Goal: Task Accomplishment & Management: Manage account settings

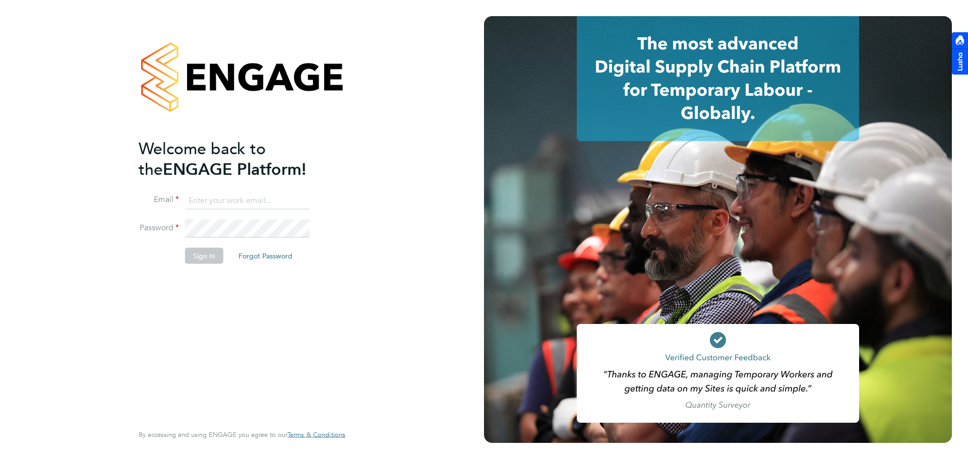
type input "daniel.hobbs@optionsresourcing.com"
click at [203, 253] on button "Sign In" at bounding box center [204, 256] width 38 height 16
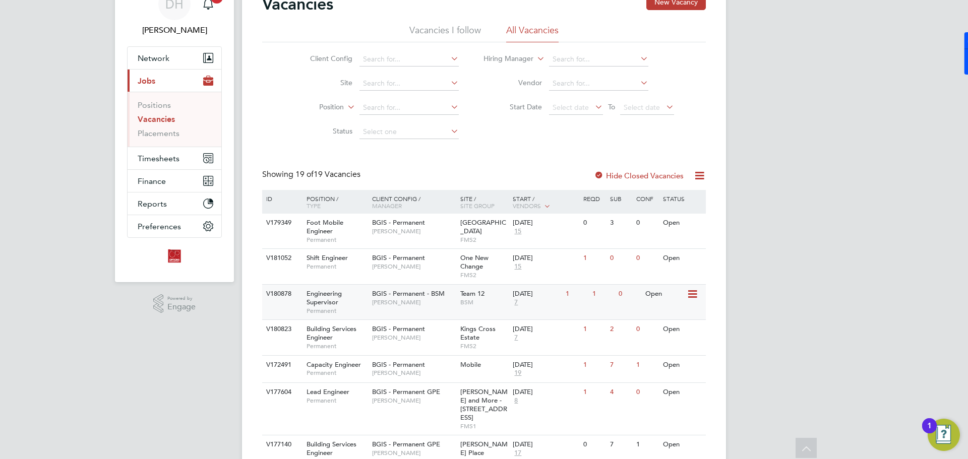
scroll to position [101, 0]
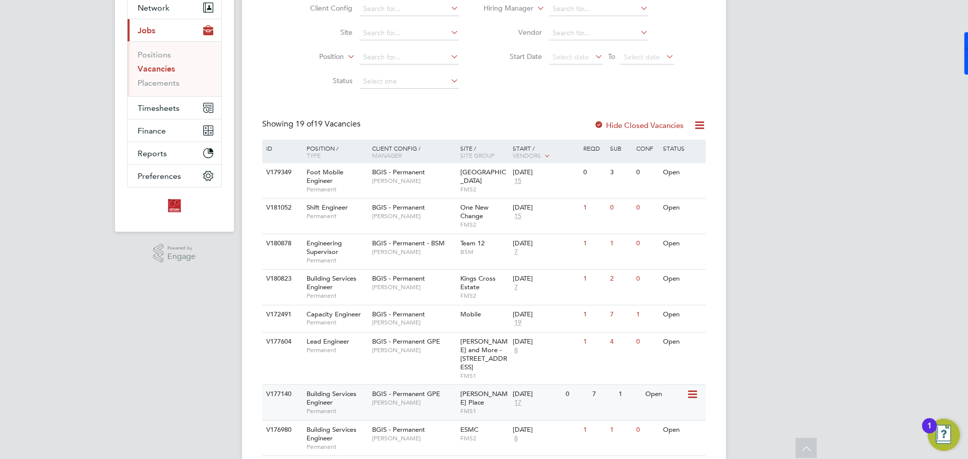
click at [399, 399] on span "Jasmin Padmore" at bounding box center [413, 403] width 83 height 8
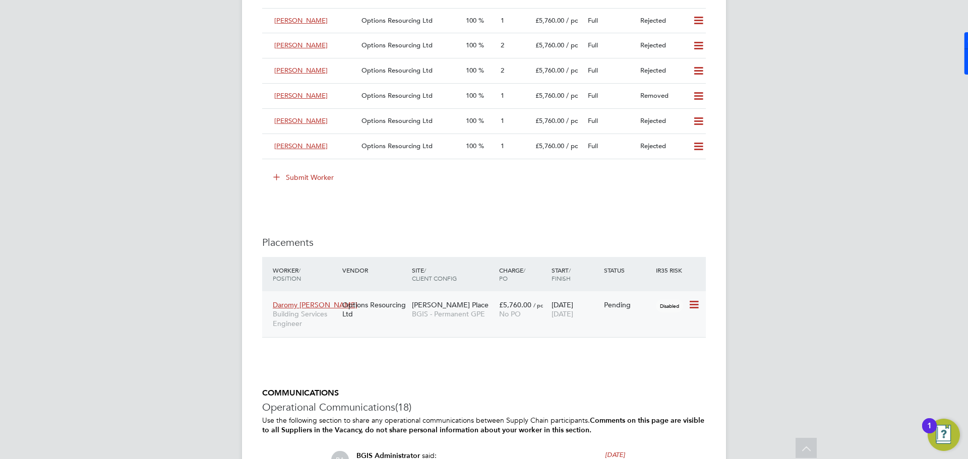
click at [698, 308] on icon at bounding box center [693, 305] width 10 height 12
click at [544, 223] on div "IR35 Determination IR35 Status Disabled for this client. This feature can be en…" at bounding box center [484, 228] width 444 height 2955
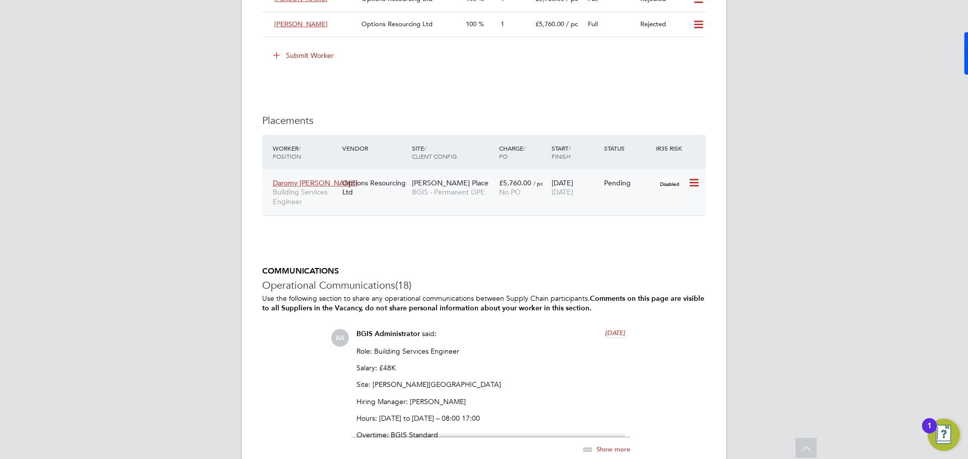
click at [694, 180] on icon at bounding box center [693, 183] width 10 height 12
click at [607, 246] on li "Start" at bounding box center [647, 246] width 103 height 14
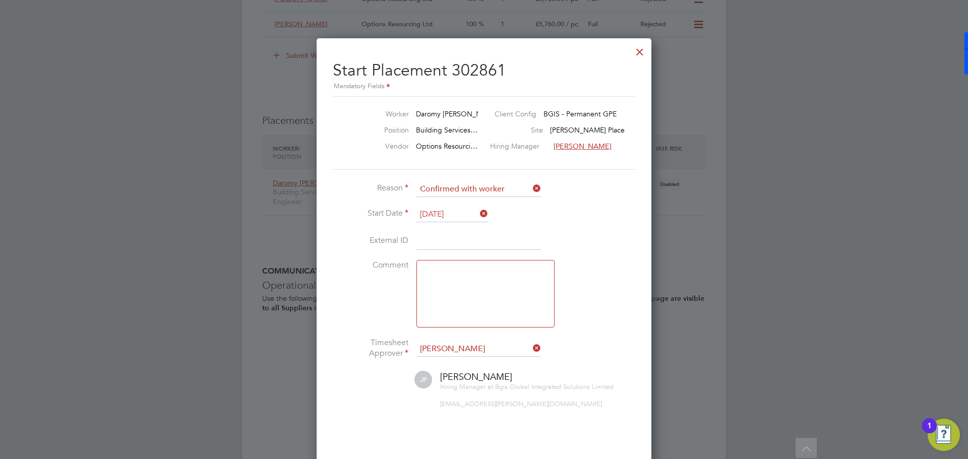
click at [461, 285] on textarea at bounding box center [486, 294] width 138 height 68
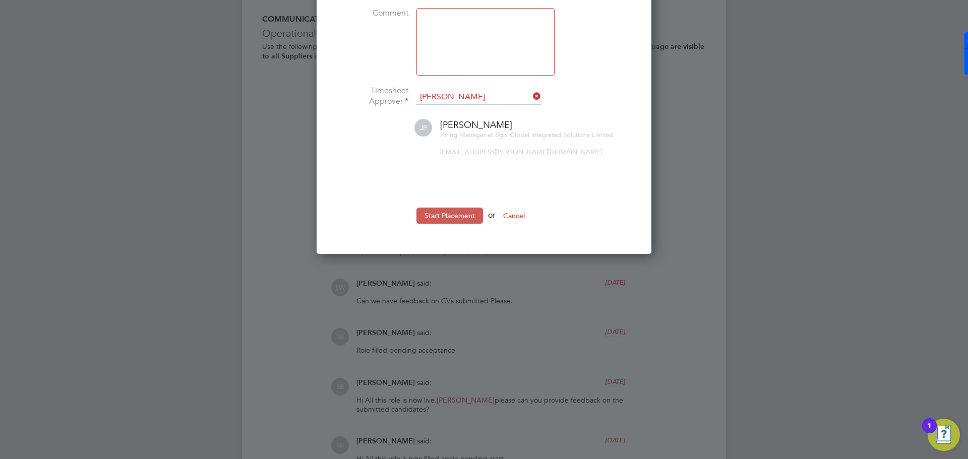
click at [448, 218] on button "Start Placement" at bounding box center [450, 216] width 67 height 16
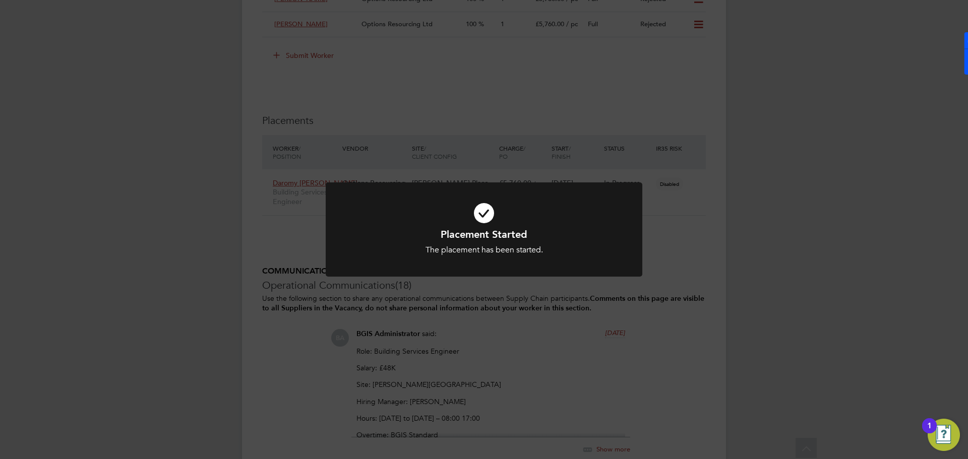
click at [684, 275] on div "Placement Started The placement has been started. Cancel Okay" at bounding box center [484, 229] width 968 height 459
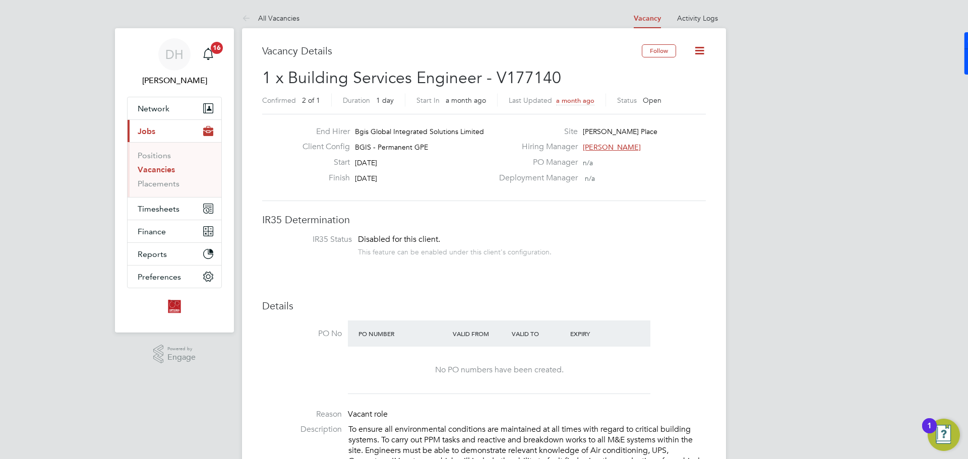
click at [157, 172] on link "Vacancies" at bounding box center [156, 170] width 37 height 10
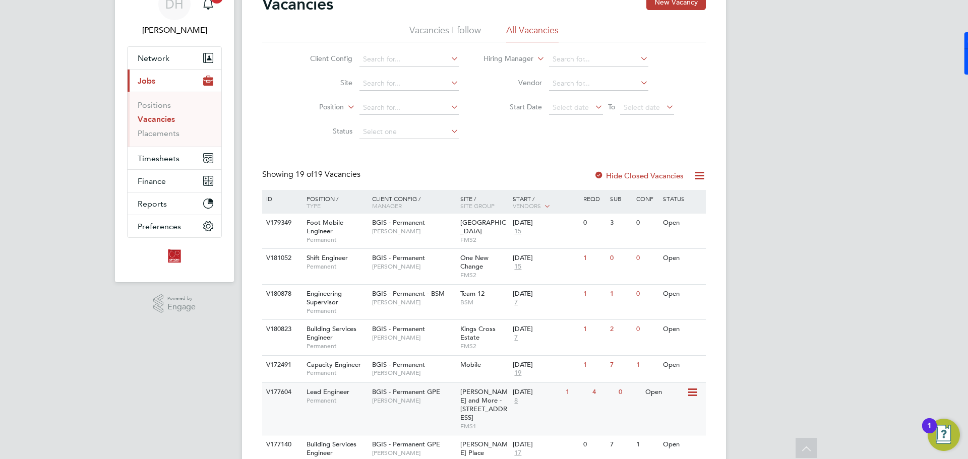
scroll to position [101, 0]
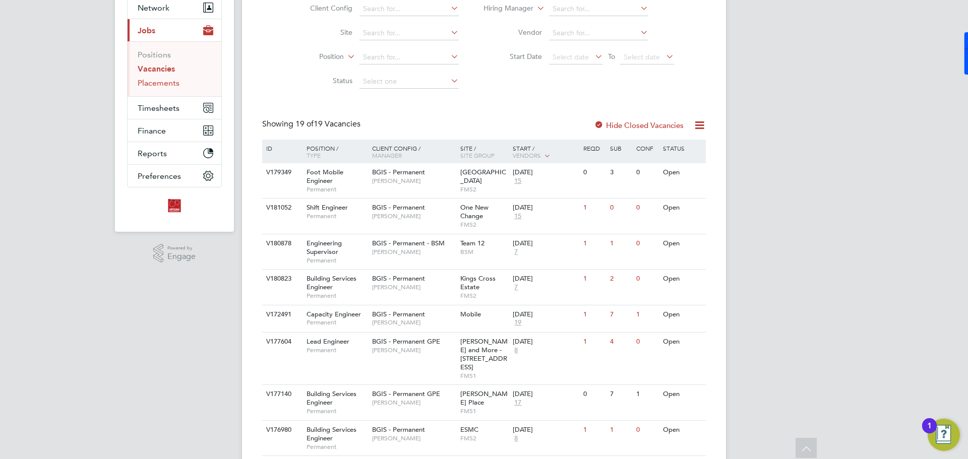
click at [143, 85] on link "Placements" at bounding box center [159, 83] width 42 height 10
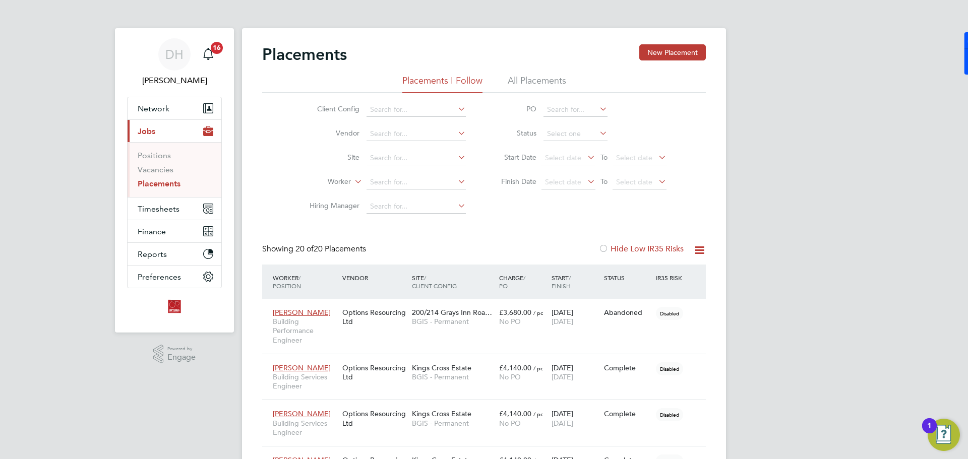
scroll to position [38, 70]
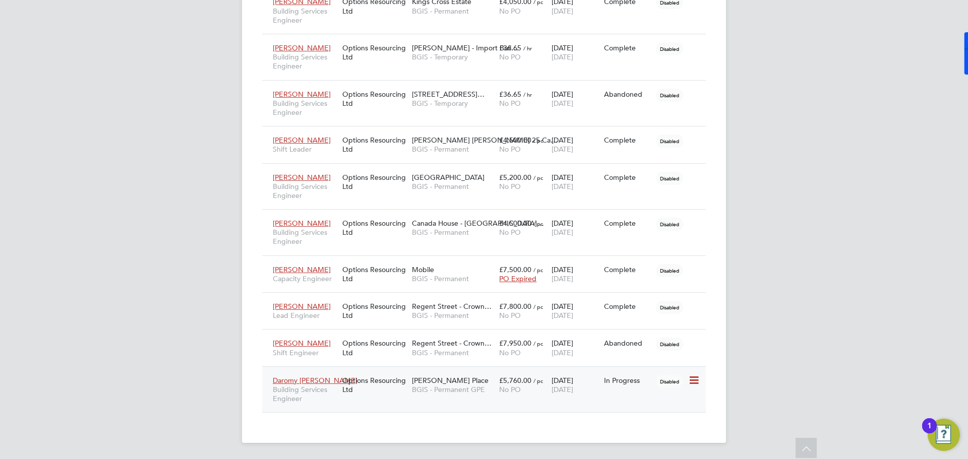
click at [698, 380] on icon at bounding box center [693, 381] width 10 height 12
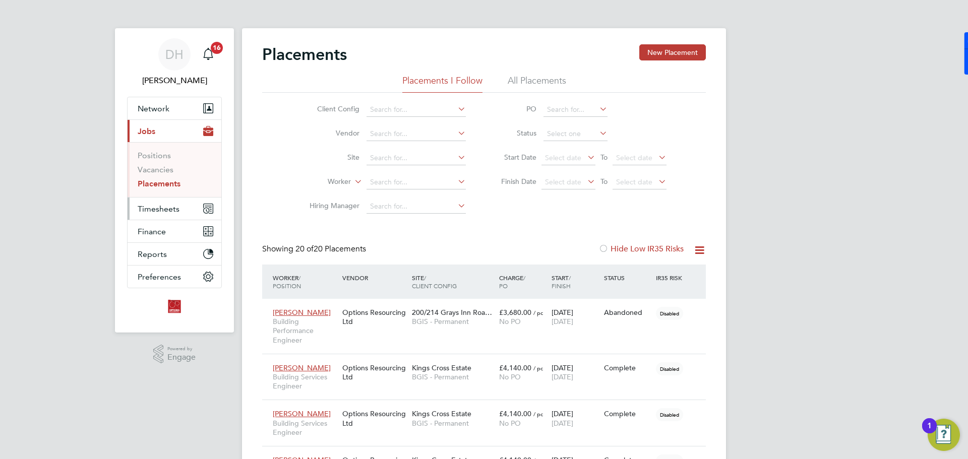
click at [159, 211] on span "Timesheets" at bounding box center [159, 209] width 42 height 10
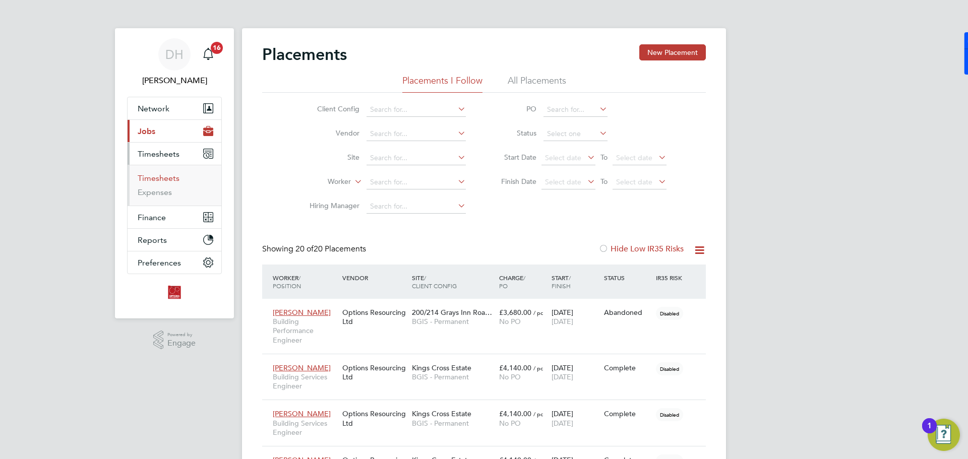
click at [164, 178] on link "Timesheets" at bounding box center [159, 178] width 42 height 10
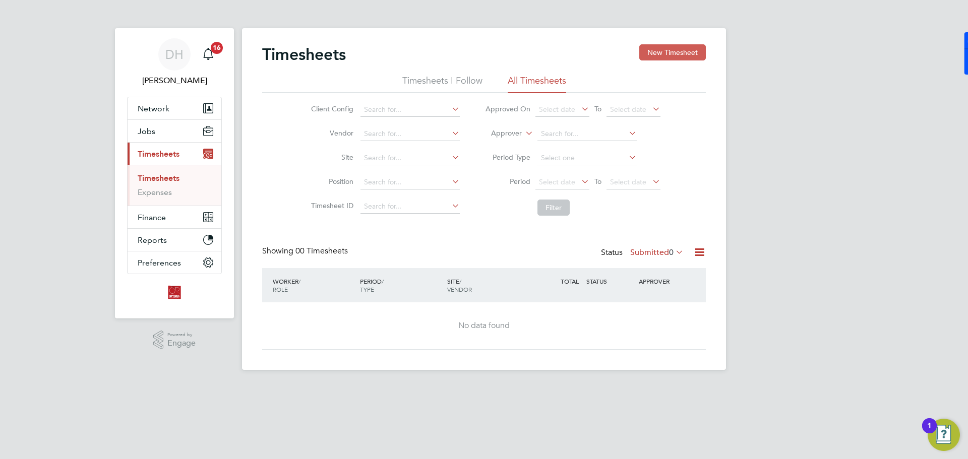
click at [666, 55] on button "New Timesheet" at bounding box center [673, 52] width 67 height 16
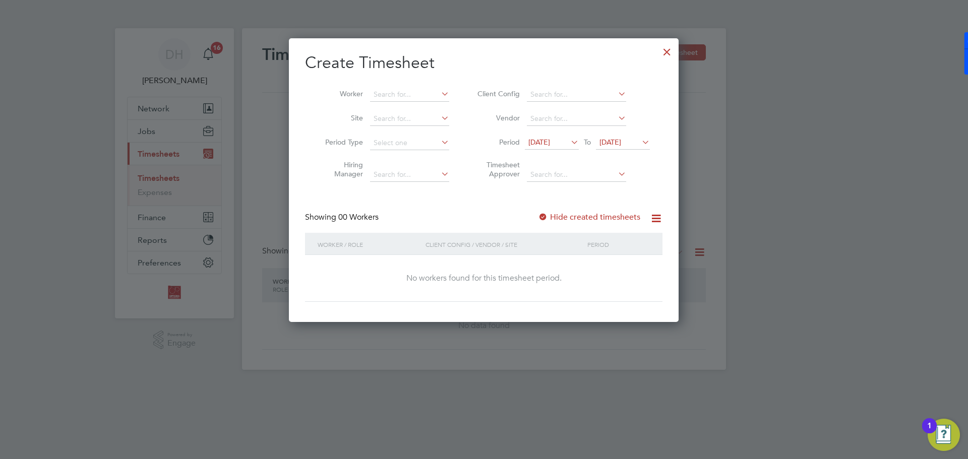
click at [672, 50] on div at bounding box center [667, 49] width 18 height 18
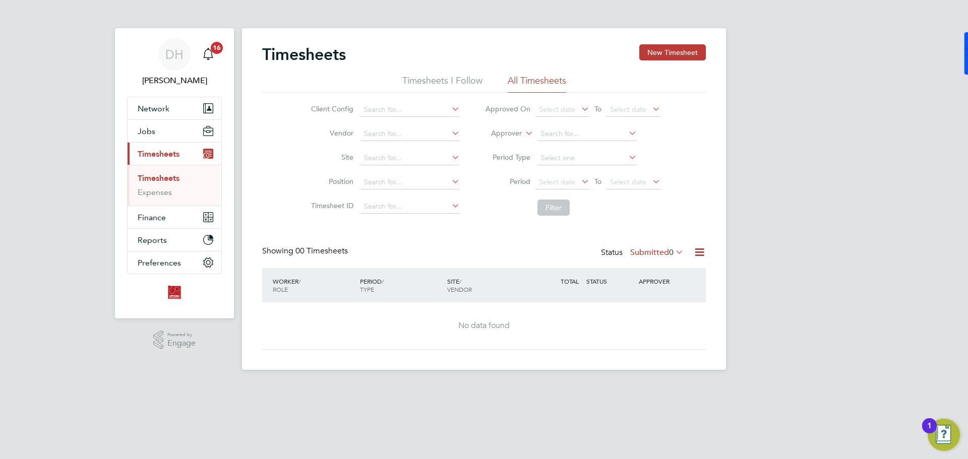
click at [579, 112] on icon at bounding box center [579, 109] width 0 height 14
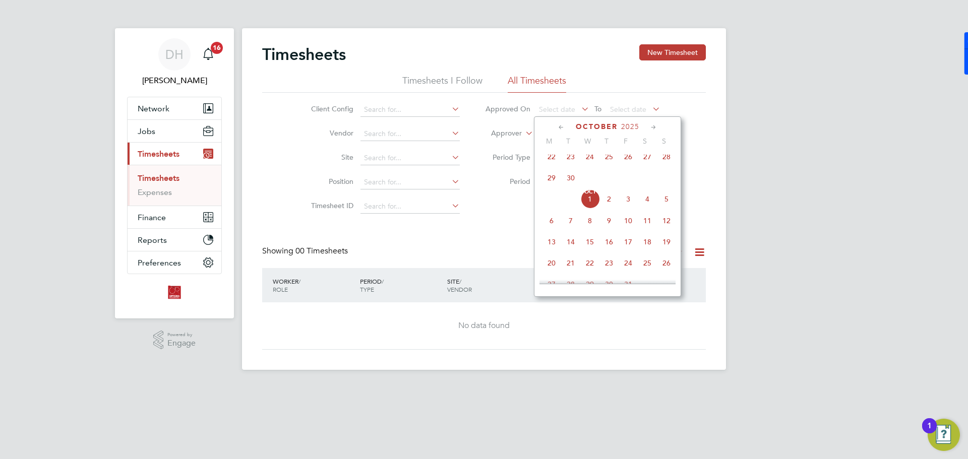
click at [579, 112] on icon at bounding box center [579, 109] width 0 height 14
click at [659, 50] on button "New Timesheet" at bounding box center [673, 52] width 67 height 16
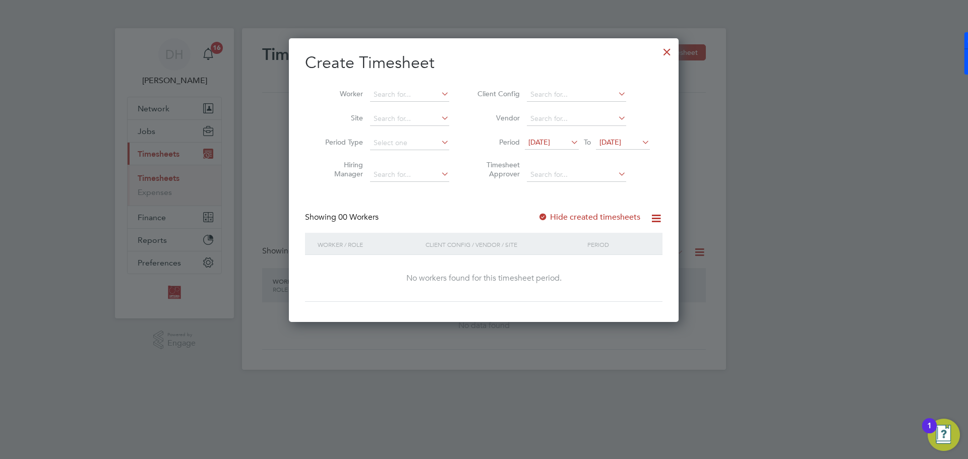
click at [616, 96] on icon at bounding box center [616, 94] width 0 height 14
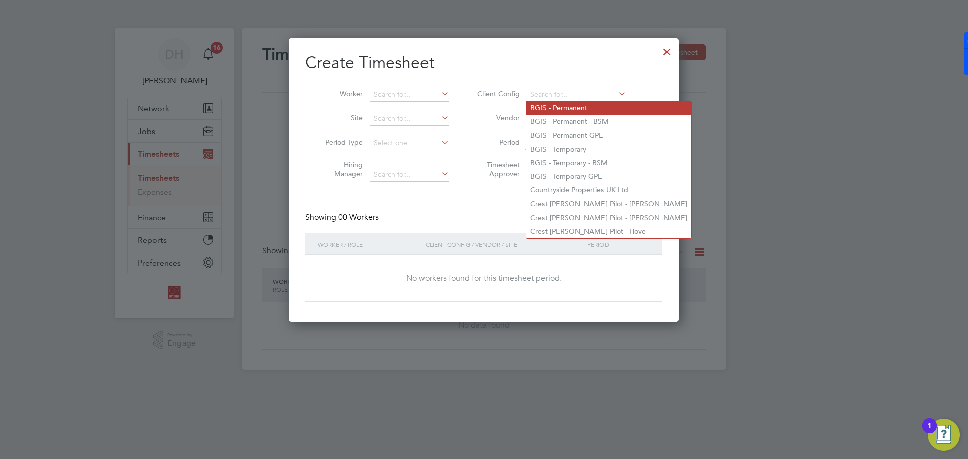
click at [612, 109] on li "BGIS - Permanent" at bounding box center [609, 108] width 165 height 14
type input "BGIS - Permanent"
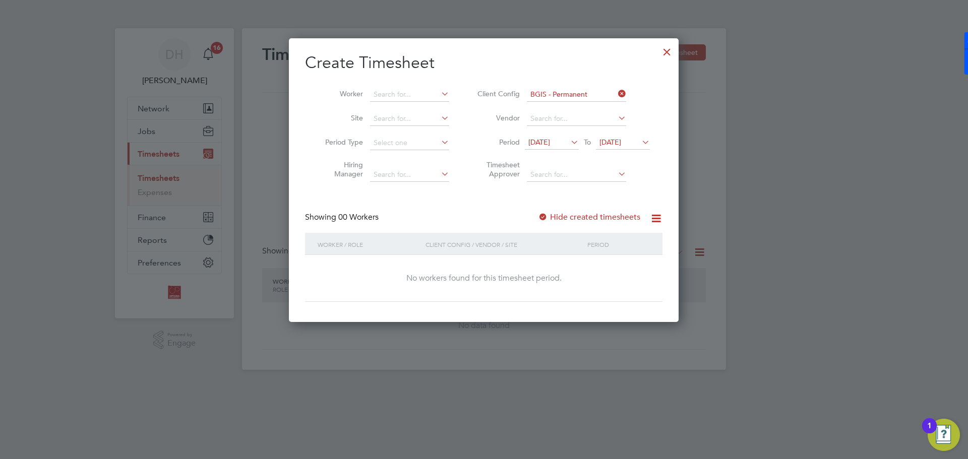
click at [569, 145] on icon at bounding box center [569, 142] width 0 height 14
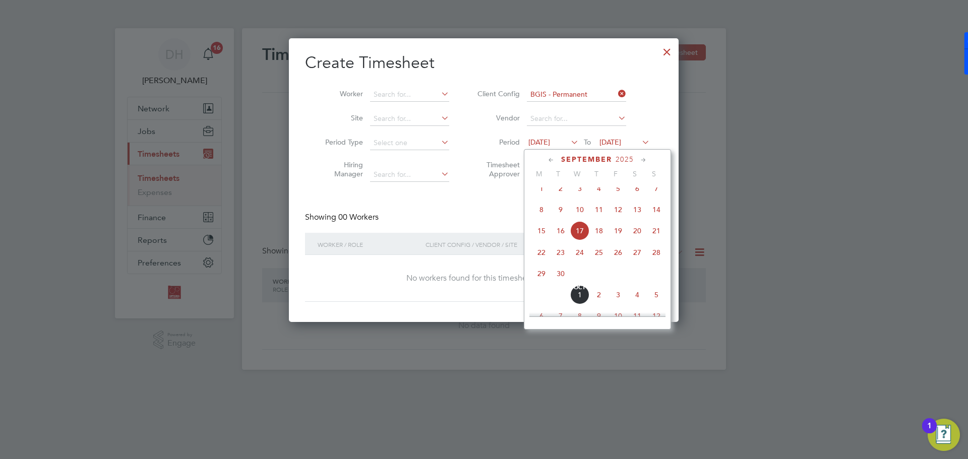
click at [581, 305] on span "Oct 1" at bounding box center [579, 294] width 19 height 19
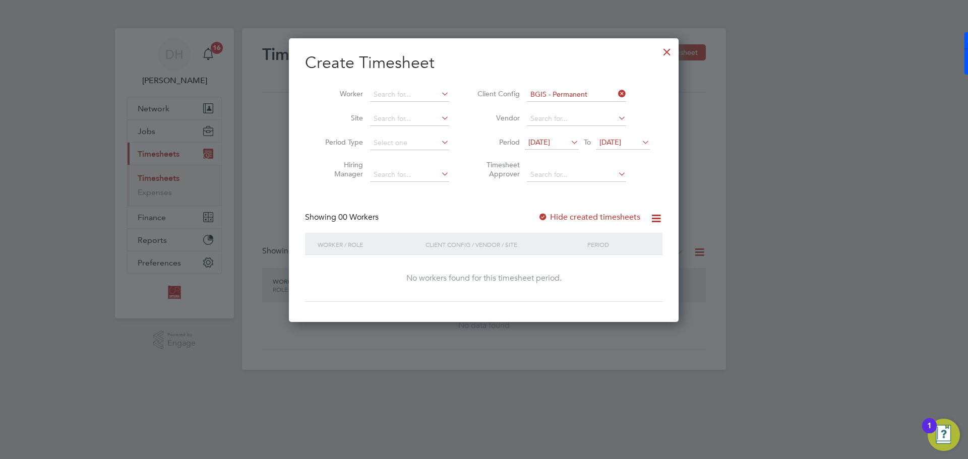
click at [640, 138] on icon at bounding box center [640, 142] width 0 height 14
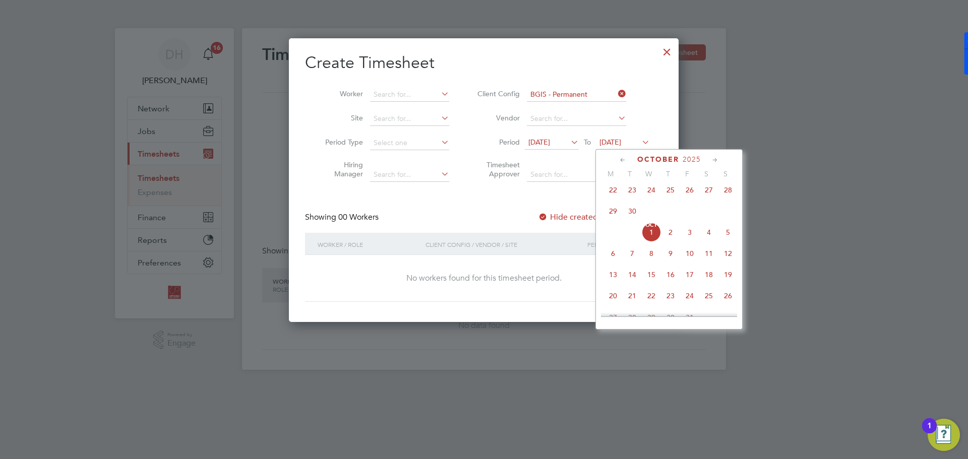
click at [706, 241] on span "4" at bounding box center [709, 232] width 19 height 19
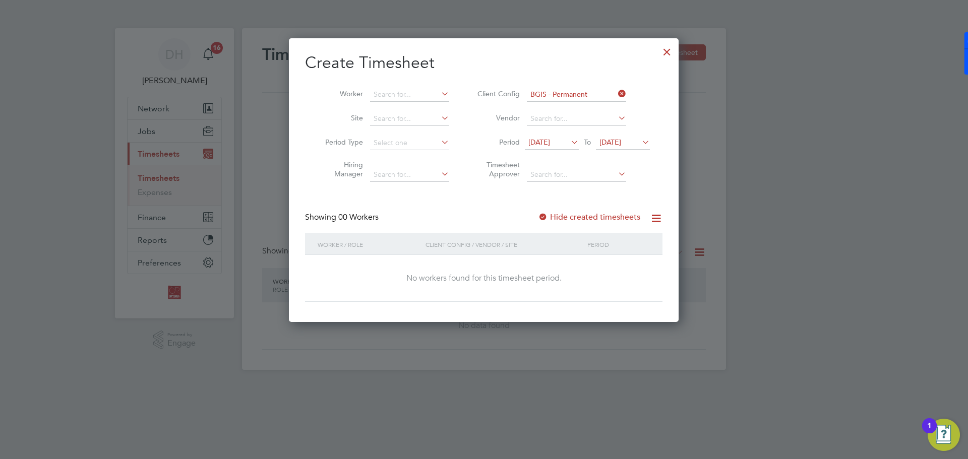
click at [569, 143] on icon at bounding box center [569, 142] width 0 height 14
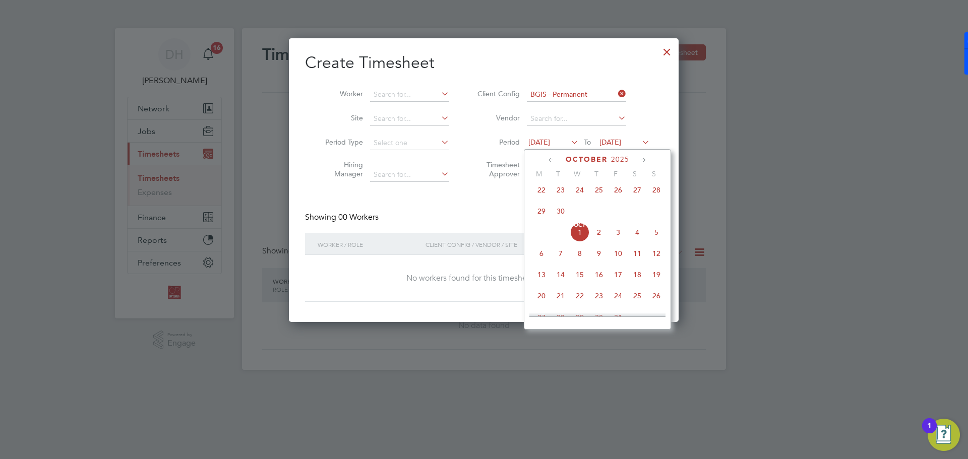
click at [539, 218] on span "29" at bounding box center [541, 211] width 19 height 19
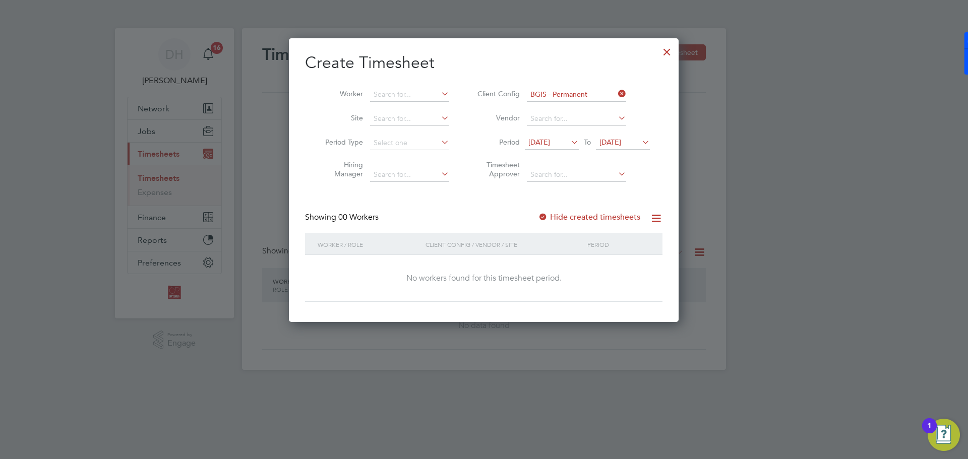
click at [569, 138] on icon at bounding box center [569, 142] width 0 height 14
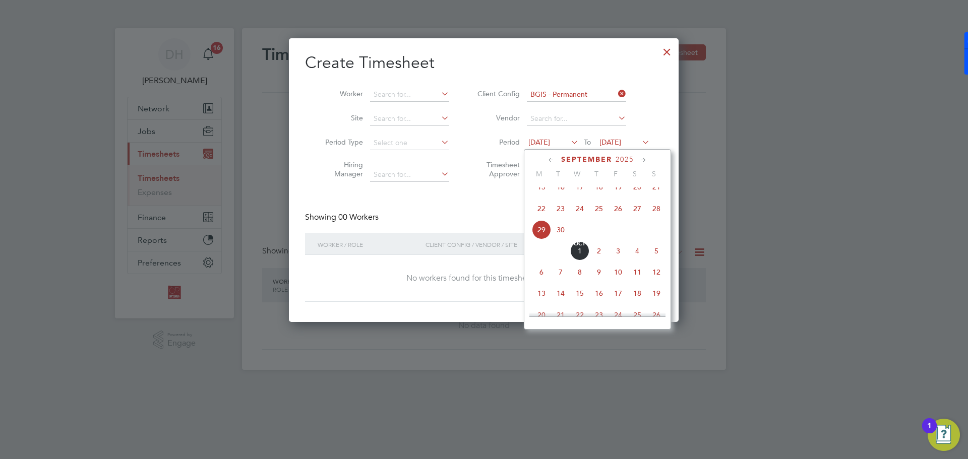
click at [544, 214] on span "22" at bounding box center [541, 208] width 19 height 19
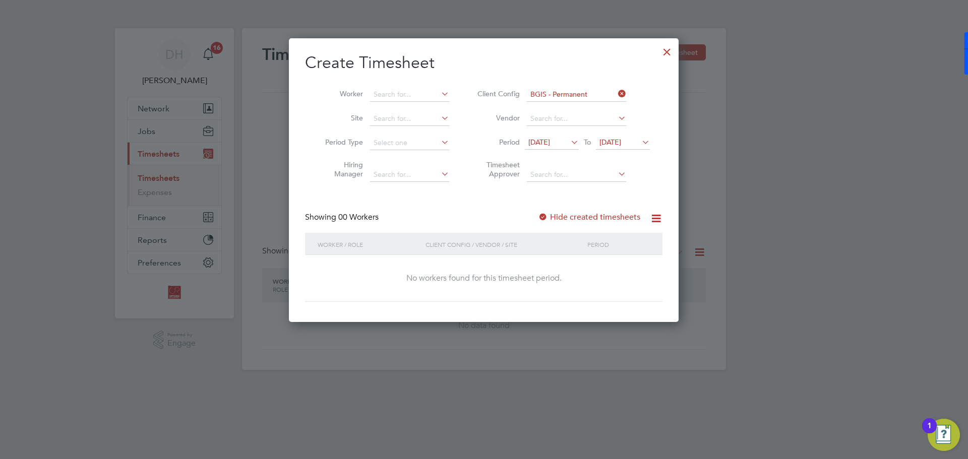
click at [640, 143] on icon at bounding box center [640, 142] width 0 height 14
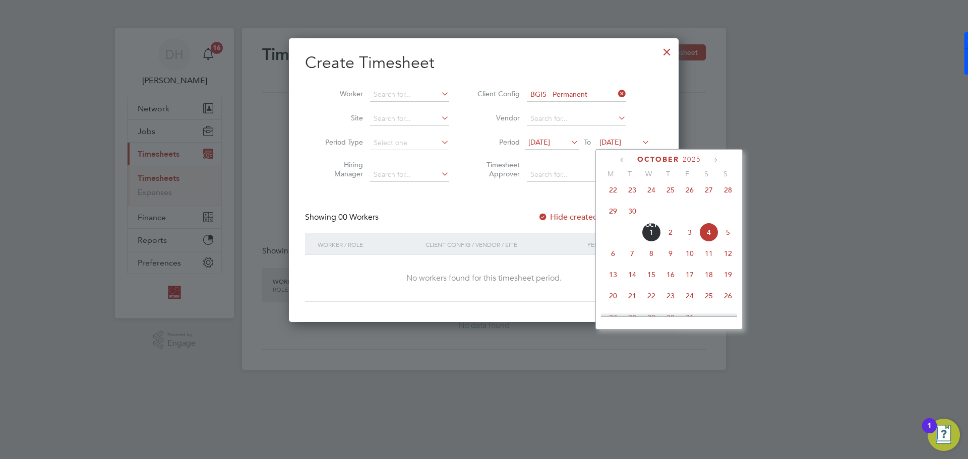
click at [706, 263] on span "11" at bounding box center [709, 253] width 19 height 19
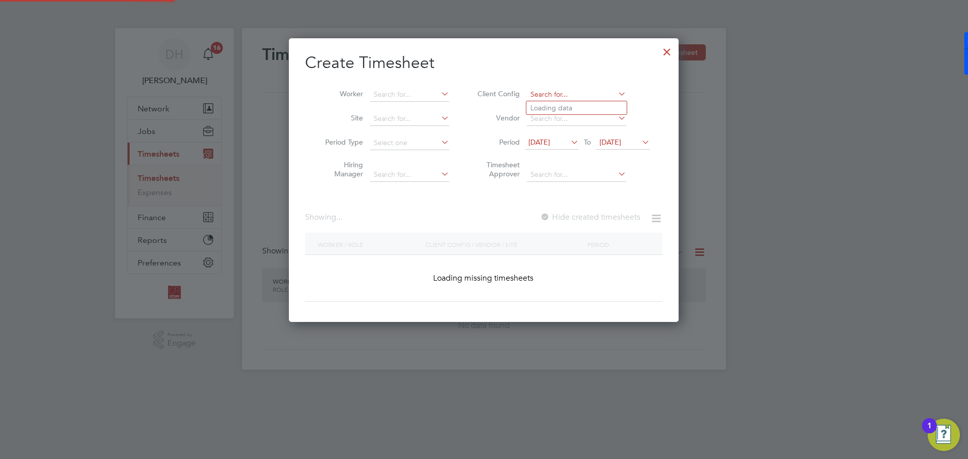
click at [591, 95] on input at bounding box center [576, 95] width 99 height 14
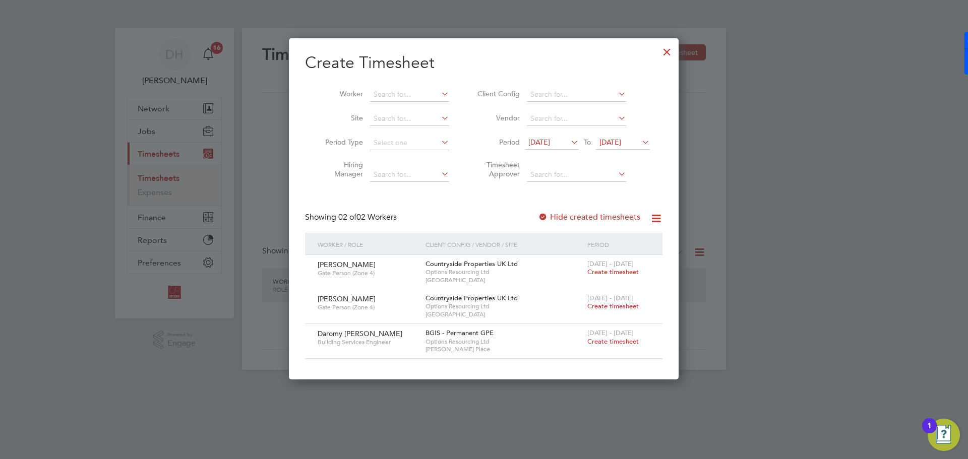
click at [606, 341] on span "Create timesheet" at bounding box center [613, 341] width 51 height 9
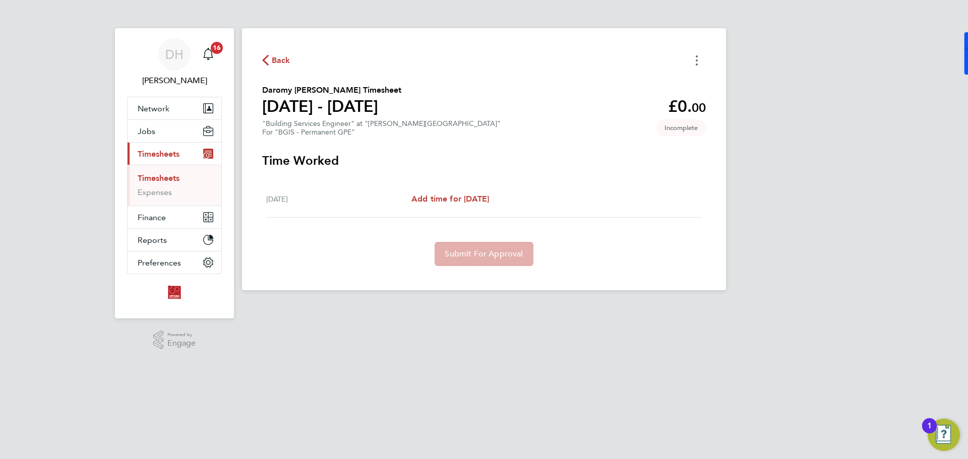
click at [698, 63] on icon "Timesheets Menu" at bounding box center [697, 60] width 2 height 10
click at [474, 199] on span "Add time for Wed 01 Oct" at bounding box center [451, 199] width 78 height 10
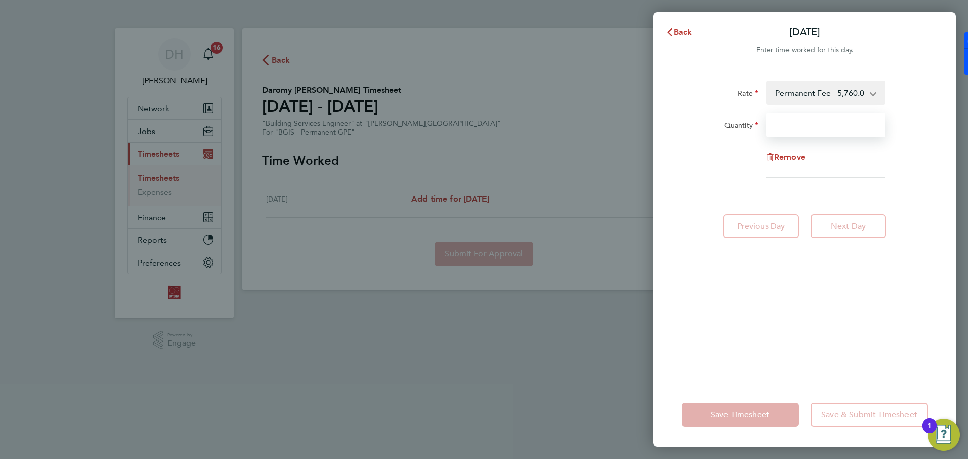
click at [820, 123] on input "Quantity" at bounding box center [826, 125] width 119 height 24
type input "1"
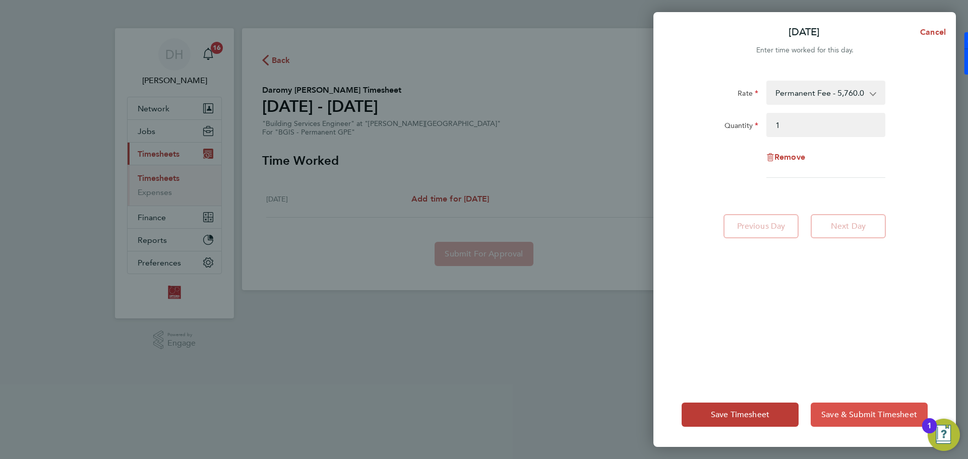
click at [875, 416] on span "Save & Submit Timesheet" at bounding box center [870, 415] width 96 height 10
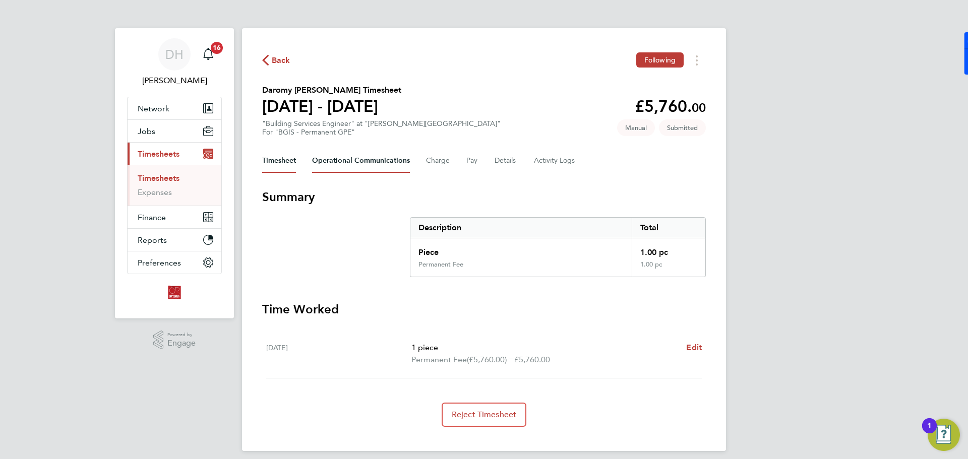
click at [373, 168] on Communications-tab "Operational Communications" at bounding box center [361, 161] width 98 height 24
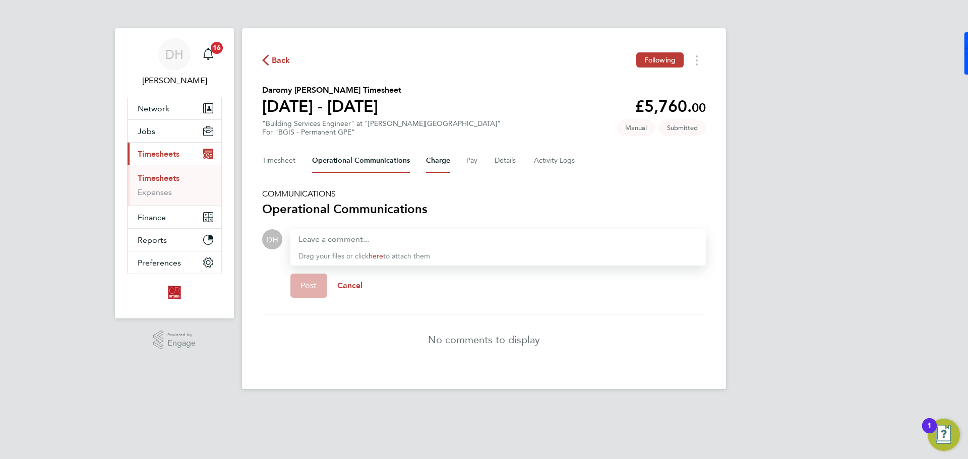
click at [434, 166] on button "Charge" at bounding box center [438, 161] width 24 height 24
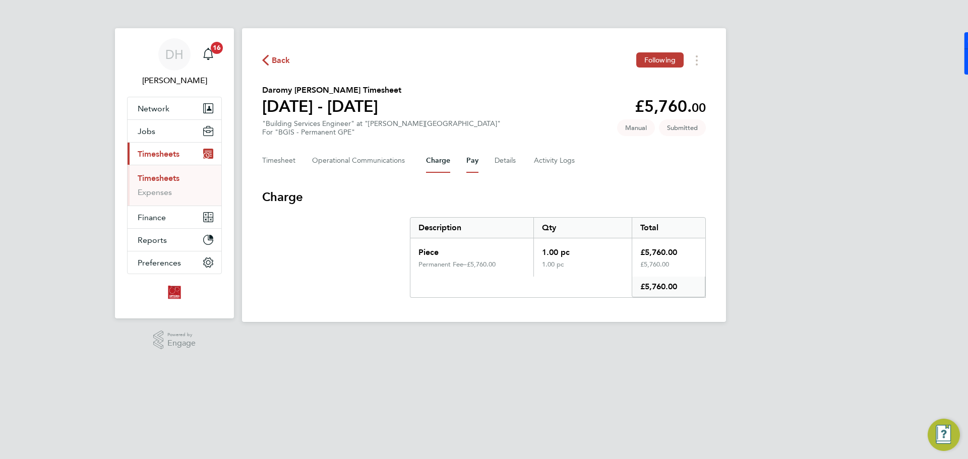
click at [467, 164] on button "Pay" at bounding box center [473, 161] width 12 height 24
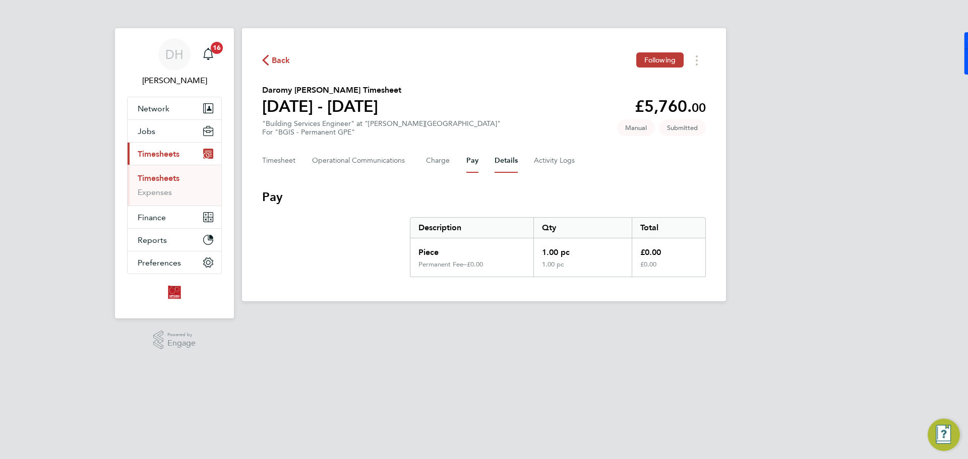
click at [495, 161] on button "Details" at bounding box center [506, 161] width 23 height 24
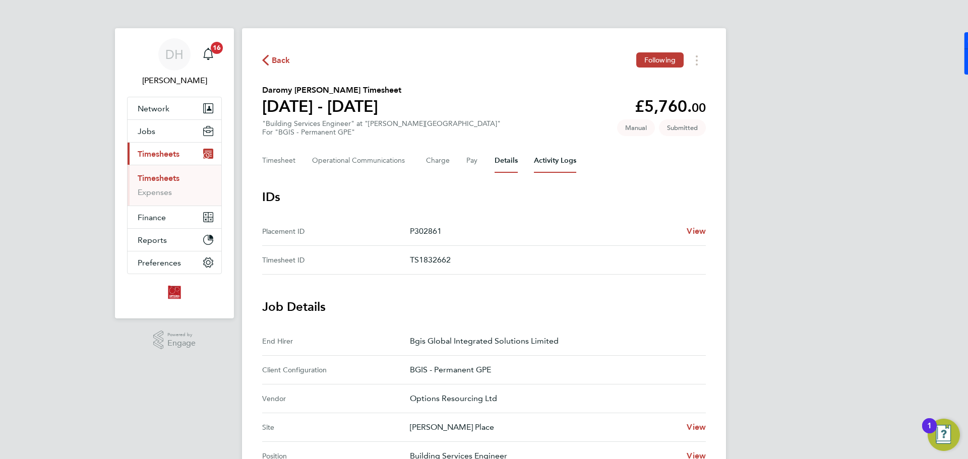
click at [541, 166] on Logs-tab "Activity Logs" at bounding box center [555, 161] width 42 height 24
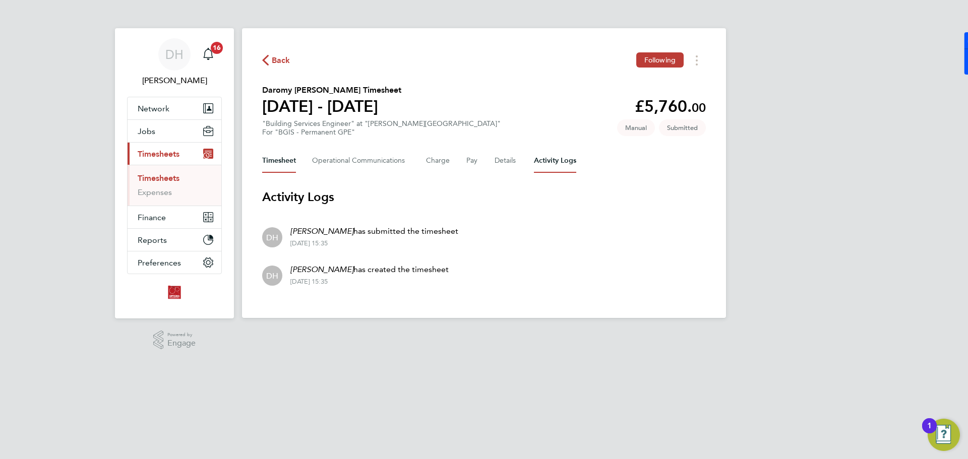
click at [286, 168] on button "Timesheet" at bounding box center [279, 161] width 34 height 24
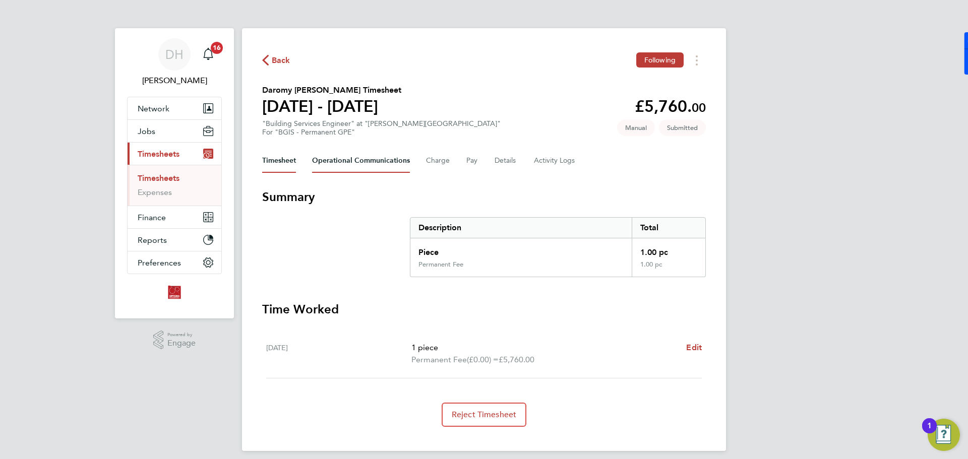
click at [383, 160] on Communications-tab "Operational Communications" at bounding box center [361, 161] width 98 height 24
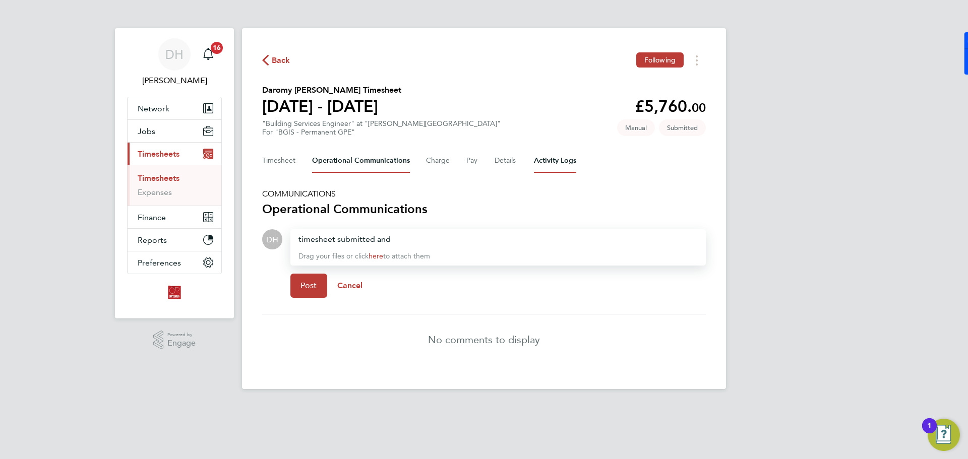
click at [548, 161] on Logs-tab "Activity Logs" at bounding box center [555, 161] width 42 height 24
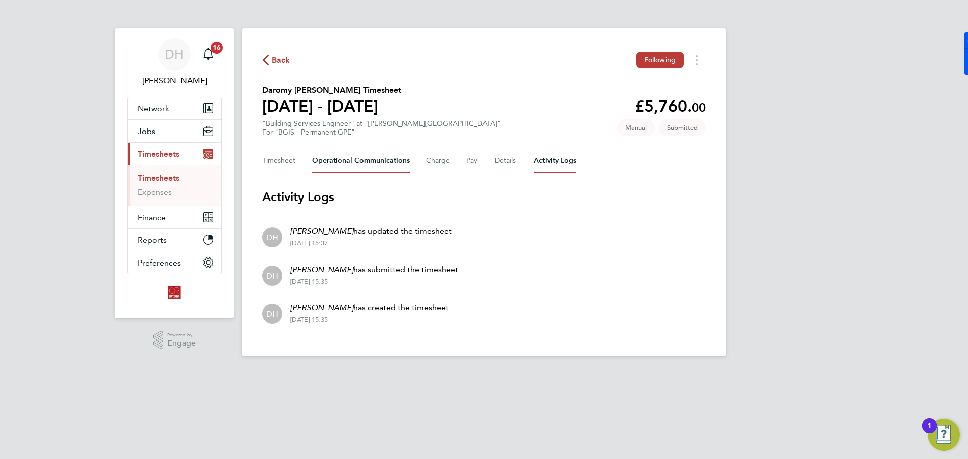
click at [339, 157] on Communications-tab "Operational Communications" at bounding box center [361, 161] width 98 height 24
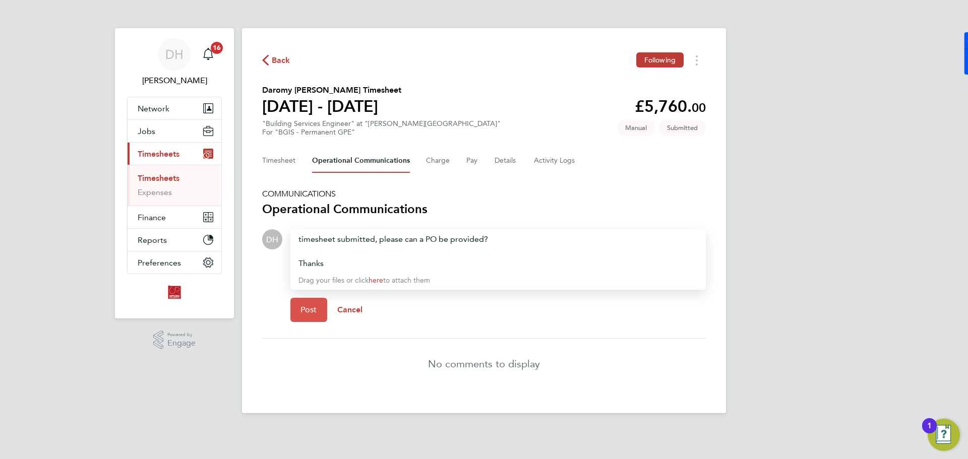
click at [309, 310] on span "Post" at bounding box center [309, 310] width 17 height 10
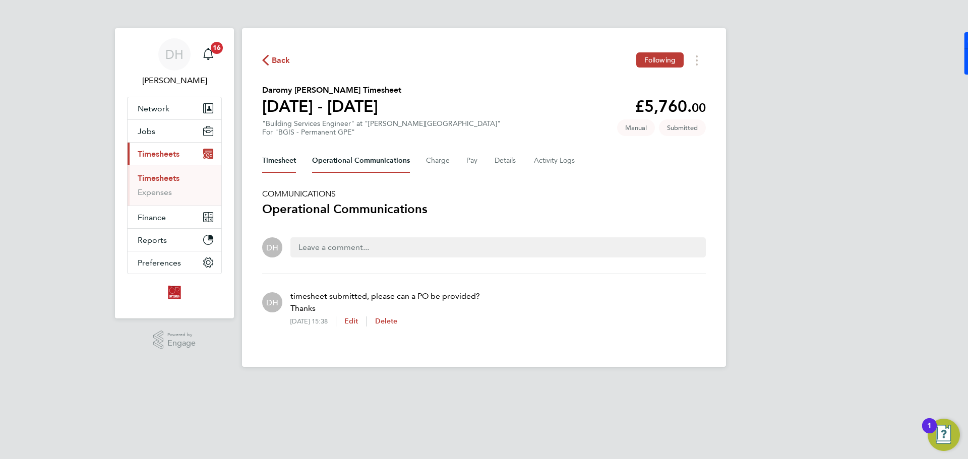
click at [291, 162] on button "Timesheet" at bounding box center [279, 161] width 34 height 24
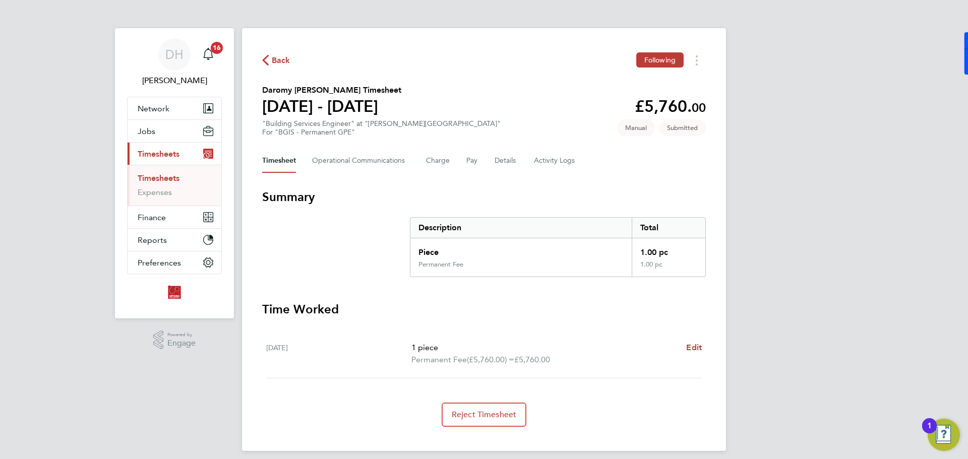
click at [888, 218] on div "DH Daniel Hobbs Notifications 16 Applications: Network Team Members Businesses …" at bounding box center [484, 234] width 968 height 468
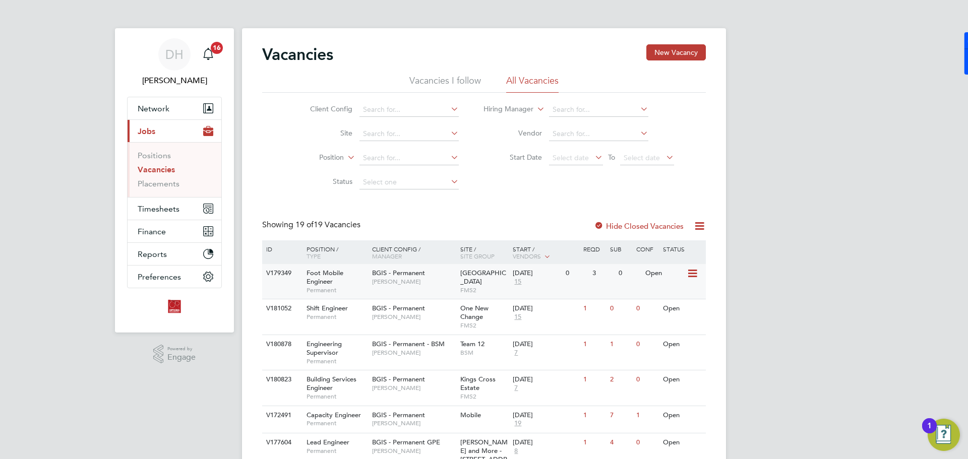
scroll to position [202, 0]
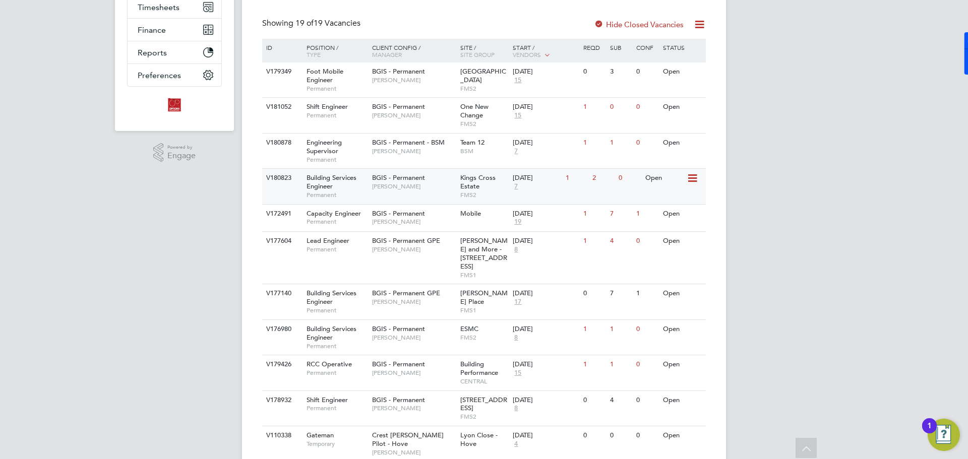
click at [412, 187] on span "[PERSON_NAME]" at bounding box center [413, 187] width 83 height 8
click at [431, 221] on span "[PERSON_NAME]" at bounding box center [413, 222] width 83 height 8
click at [415, 148] on span "Nilesh Makwana" at bounding box center [413, 151] width 83 height 8
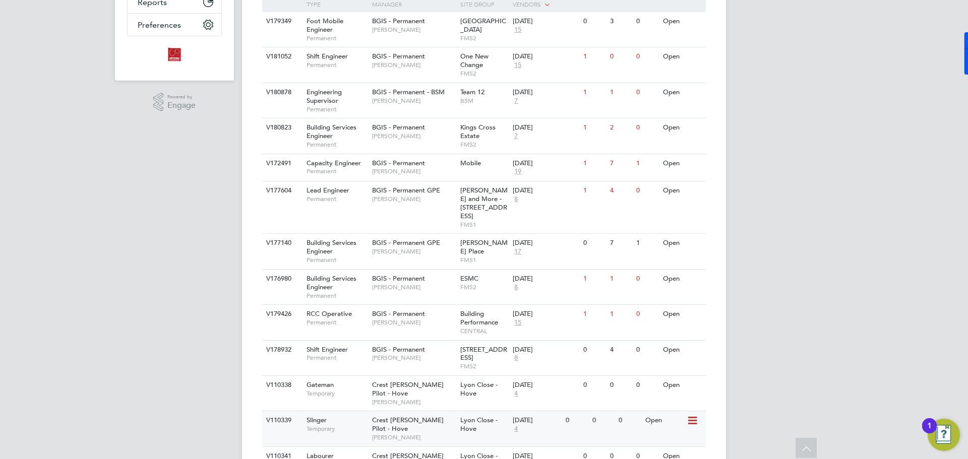
scroll to position [151, 0]
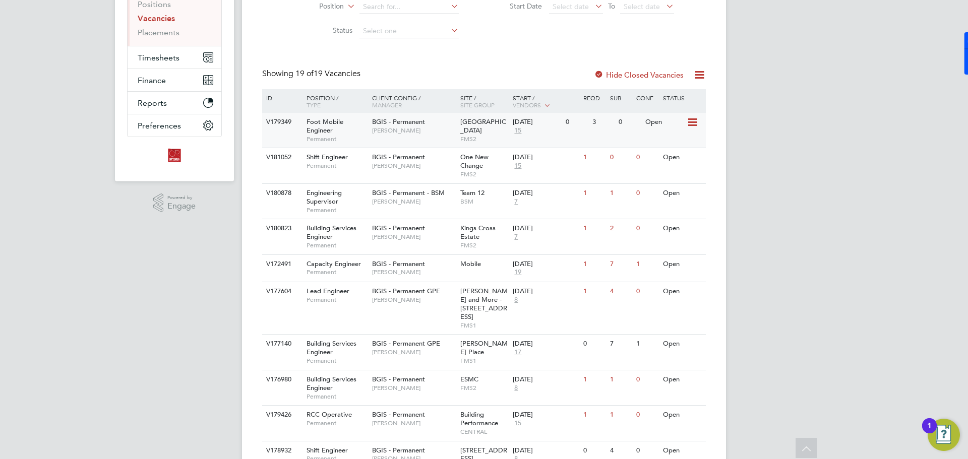
click at [430, 134] on span "Hamza Idris" at bounding box center [413, 131] width 83 height 8
click at [437, 159] on div "BGIS - Permanent Craig Grote" at bounding box center [414, 161] width 88 height 26
click at [504, 414] on div "Building Performance CENTRAL" at bounding box center [484, 423] width 53 height 35
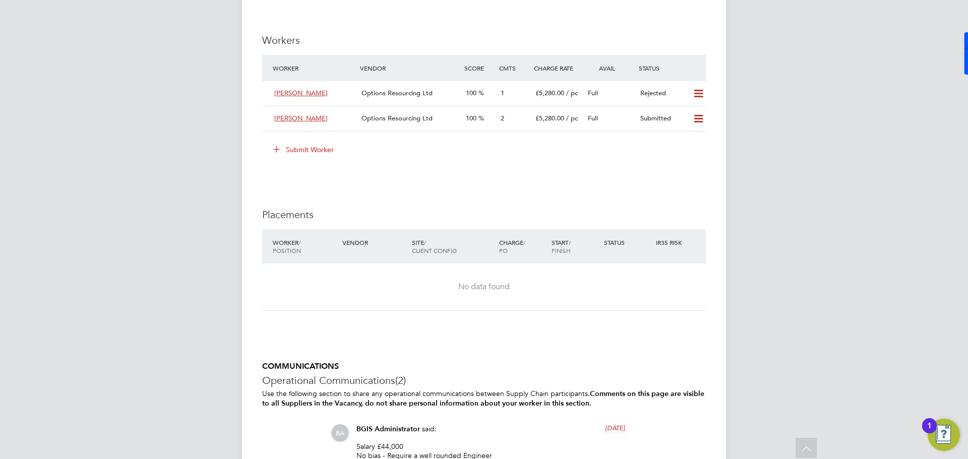
scroll to position [1513, 0]
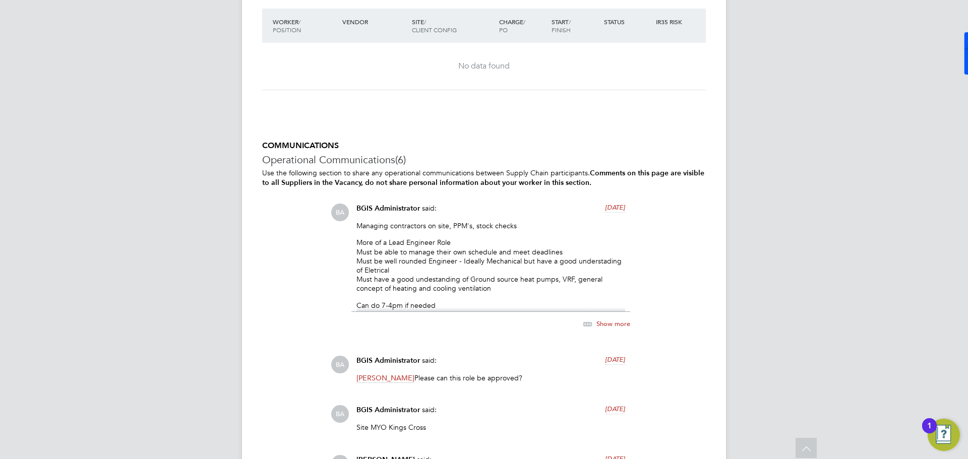
scroll to position [1268, 0]
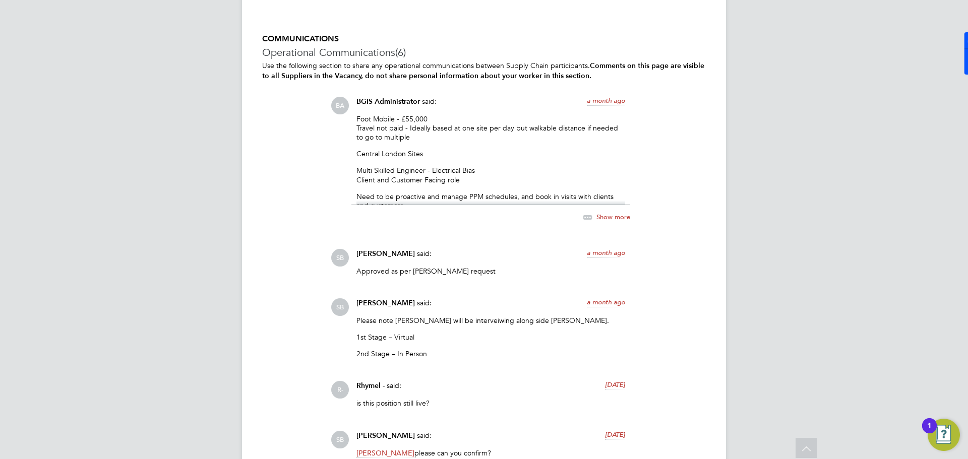
scroll to position [1934, 0]
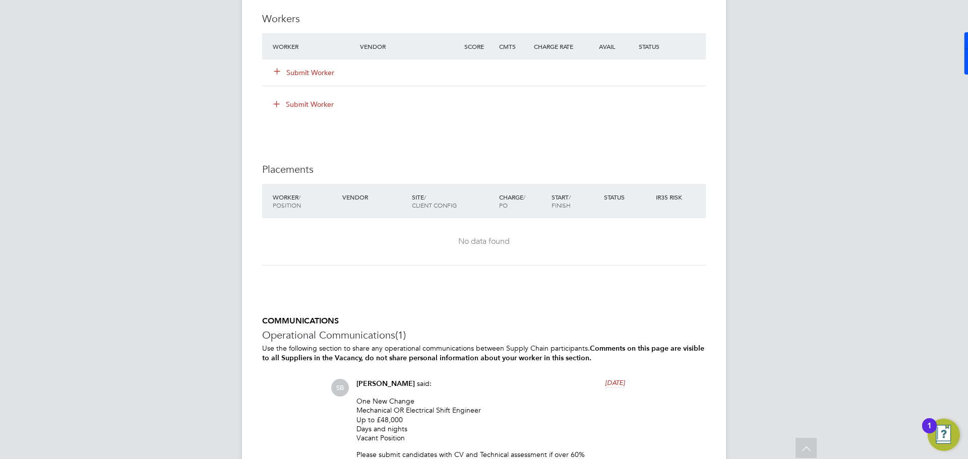
scroll to position [1554, 0]
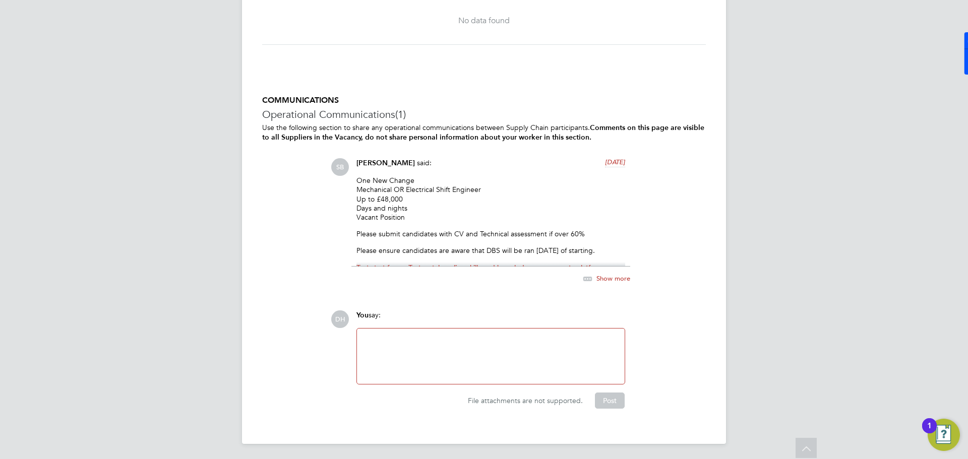
click at [618, 280] on span "Show more" at bounding box center [614, 278] width 34 height 9
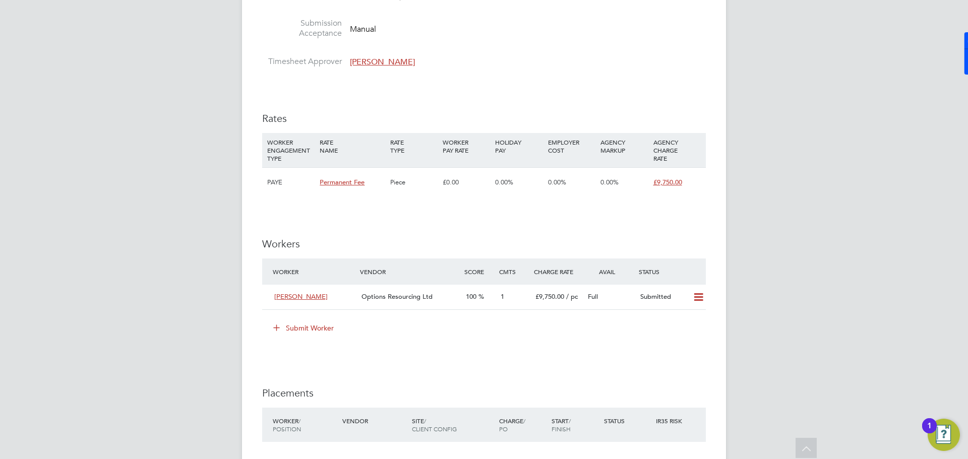
scroll to position [1904, 0]
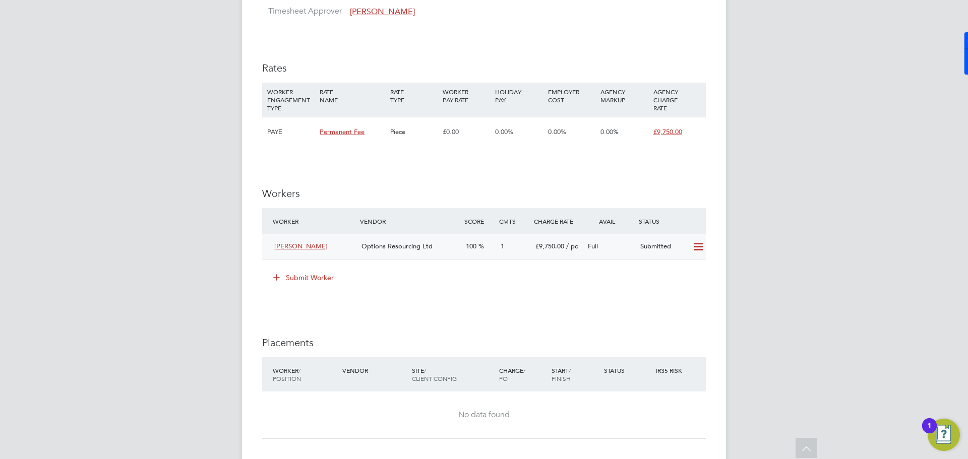
click at [486, 255] on div "100" at bounding box center [479, 247] width 35 height 17
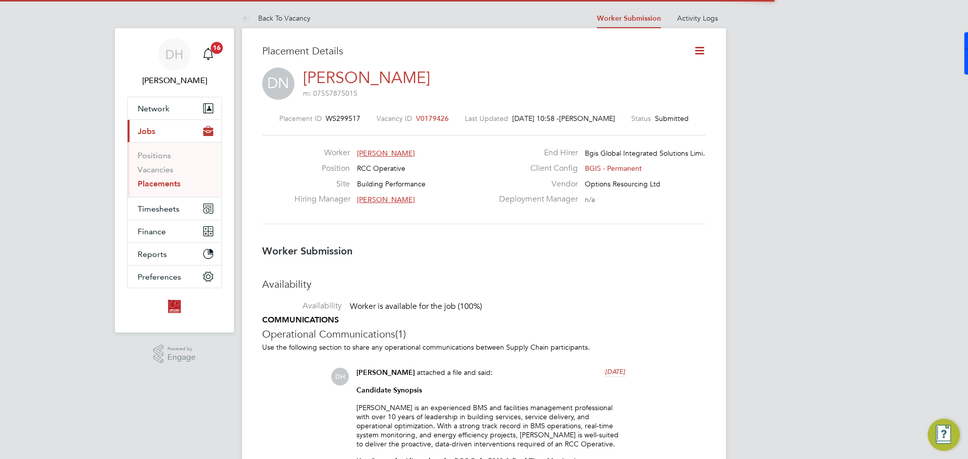
scroll to position [5, 5]
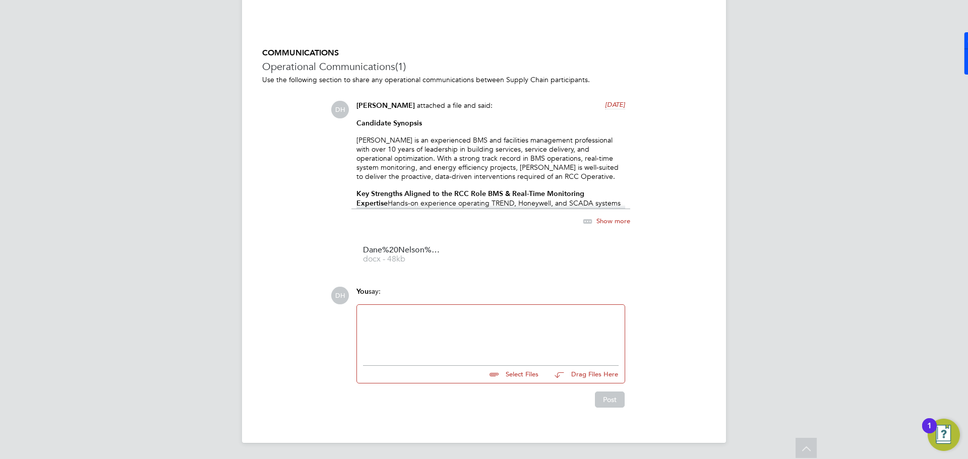
click at [626, 221] on span "Show more" at bounding box center [614, 220] width 34 height 9
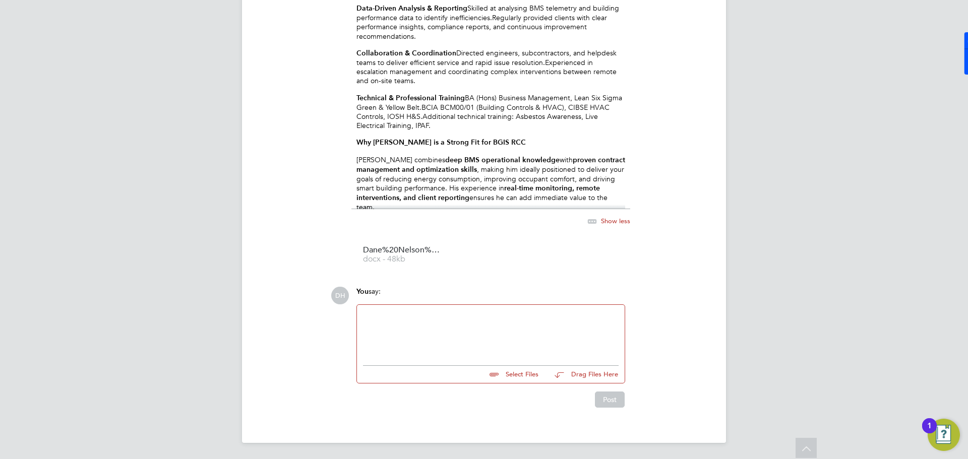
click at [424, 333] on div at bounding box center [491, 332] width 256 height 43
click at [613, 400] on button "Post" at bounding box center [610, 400] width 30 height 16
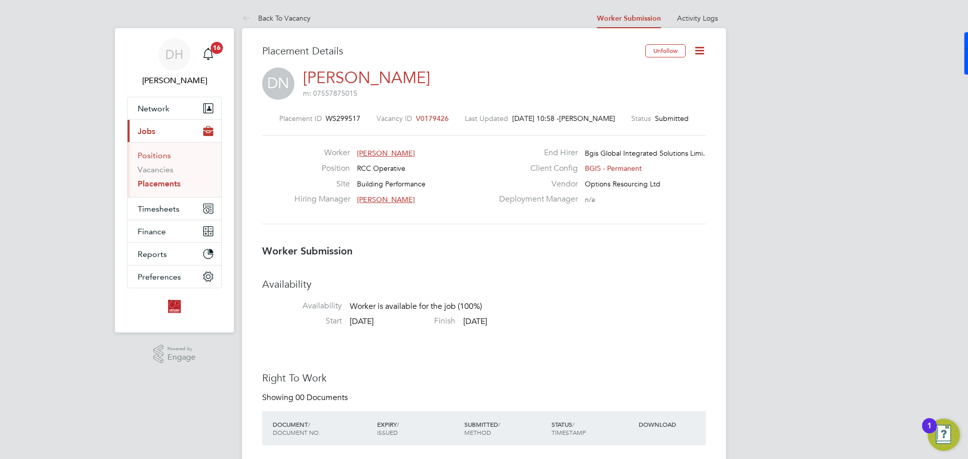
click at [147, 158] on link "Positions" at bounding box center [154, 156] width 33 height 10
